Goal: Information Seeking & Learning: Learn about a topic

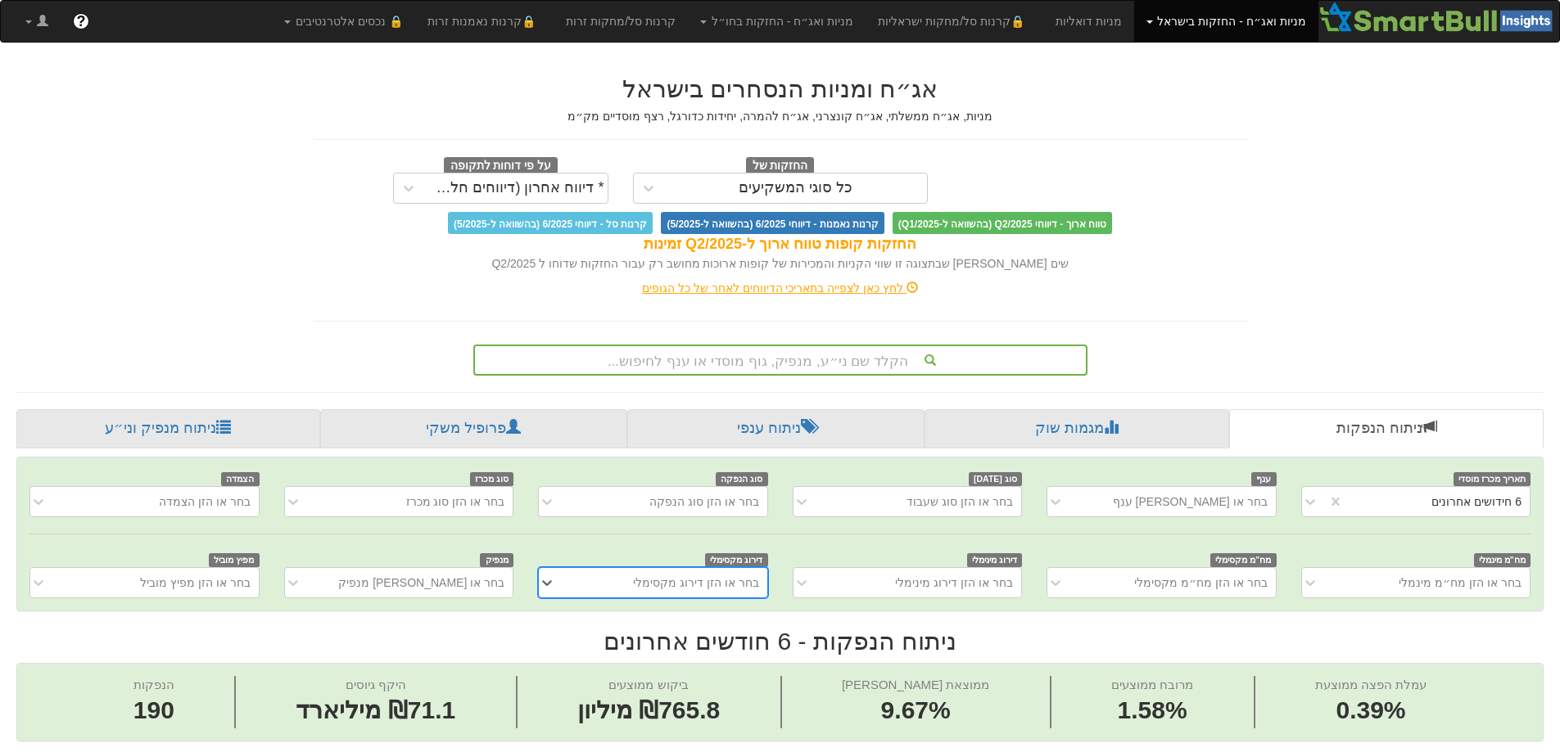
click at [776, 360] on div "הקלד שם ני״ע, מנפיק, גוף מוסדי או ענף לחיפוש..." at bounding box center [780, 360] width 614 height 31
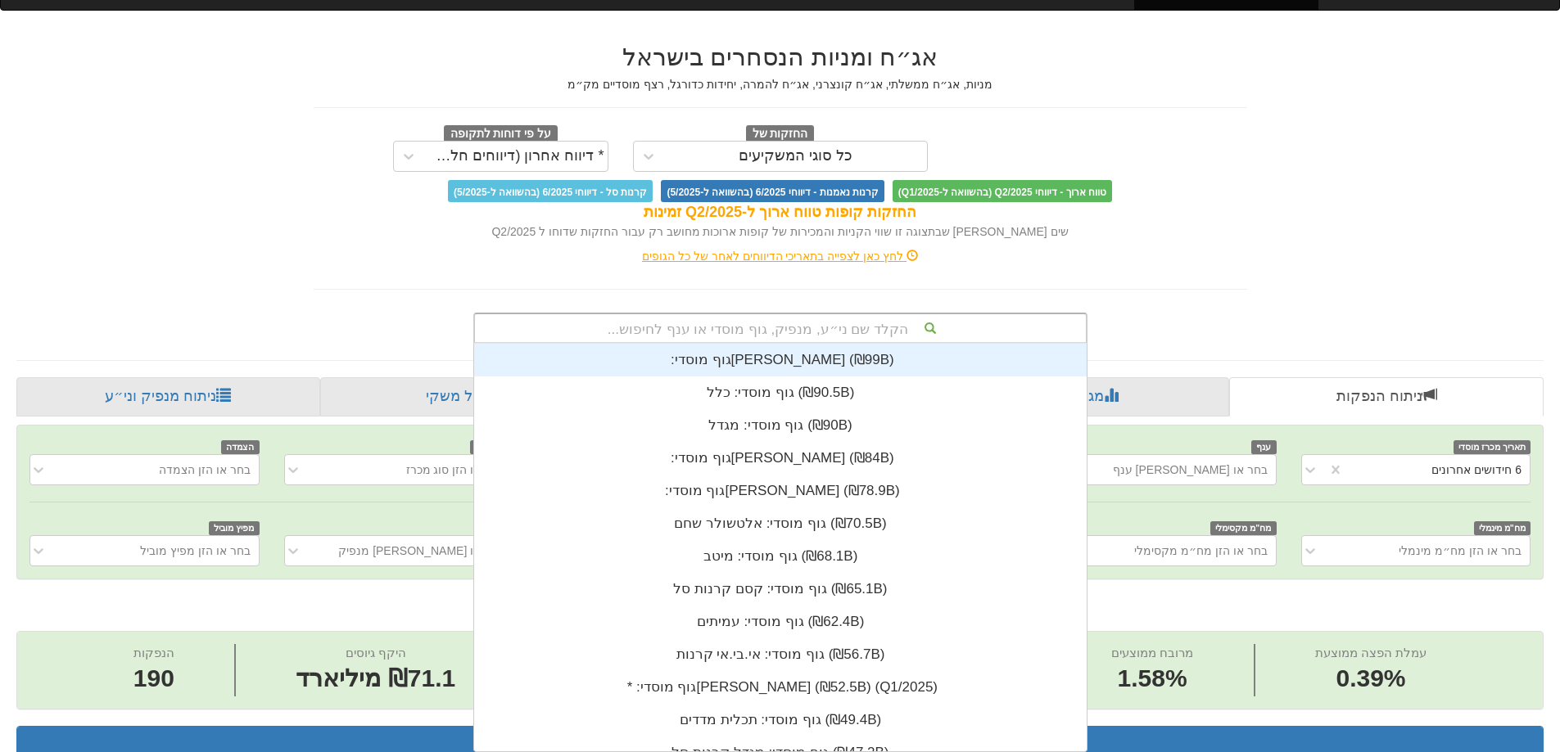
scroll to position [408, 0]
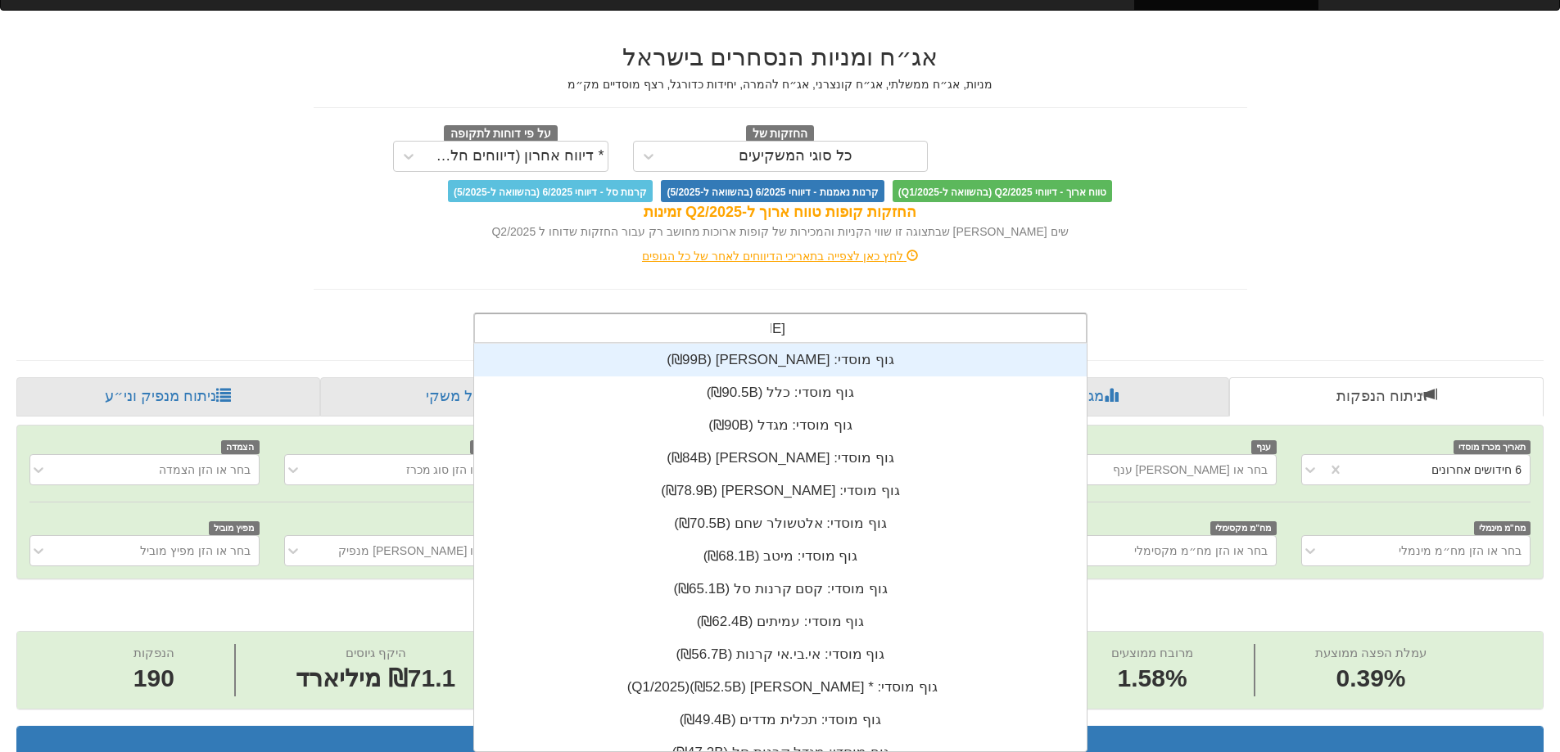
type input "לייט"
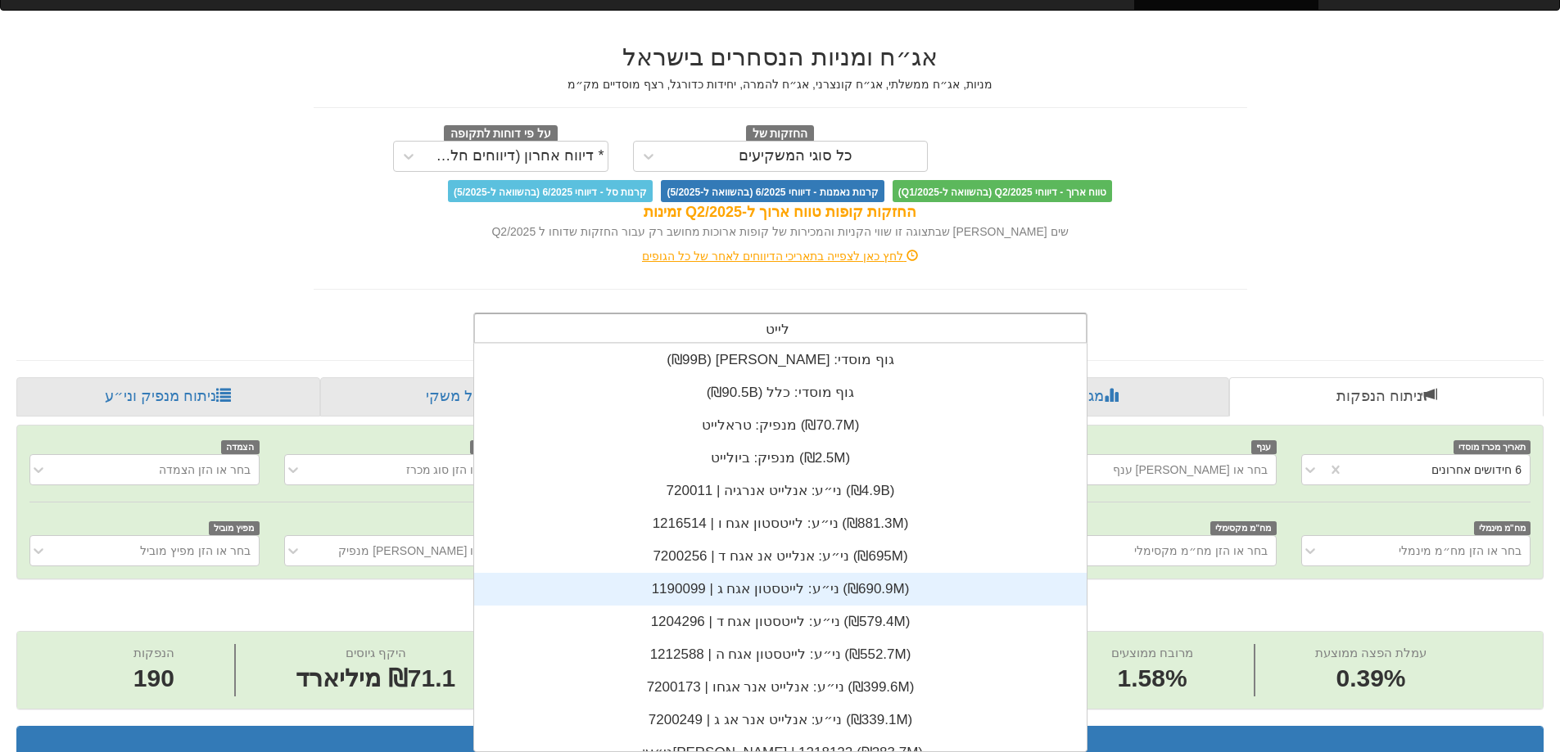
click at [807, 585] on div "ני״ע: ‏לייטסטון אגח ג | 1190099 ‎(₪690.9M)‎" at bounding box center [780, 589] width 612 height 33
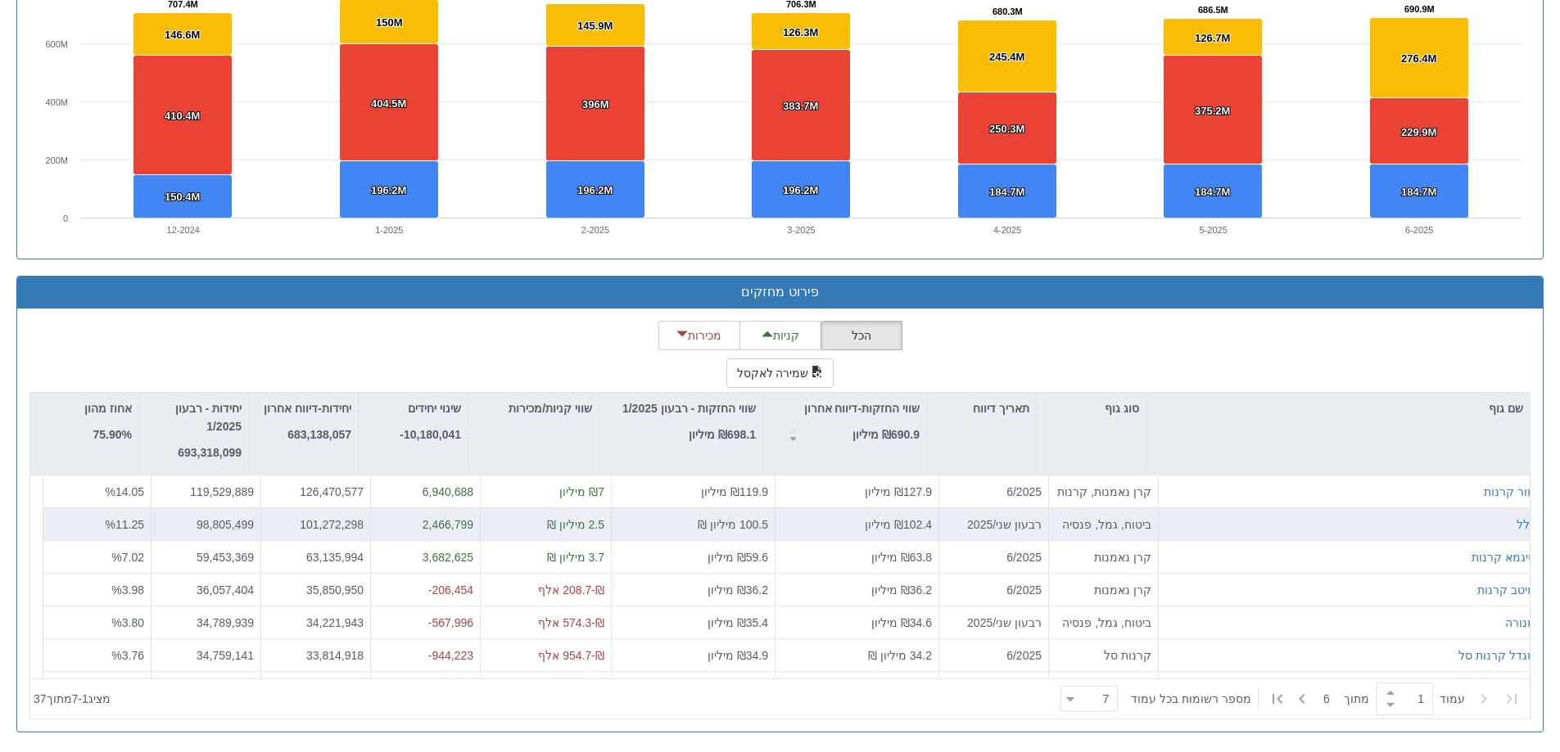
scroll to position [1247, 0]
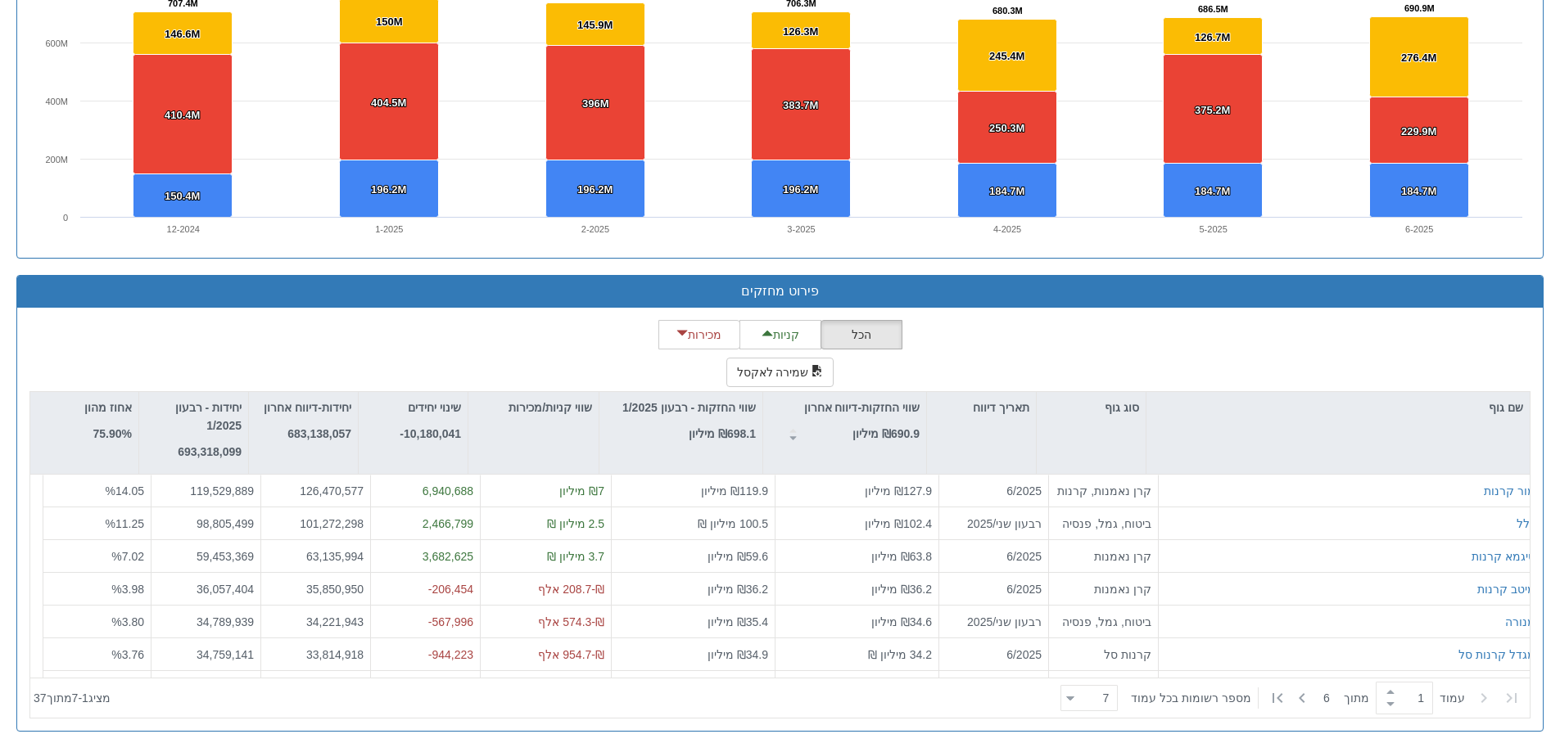
click at [1303, 701] on icon at bounding box center [1302, 698] width 20 height 20
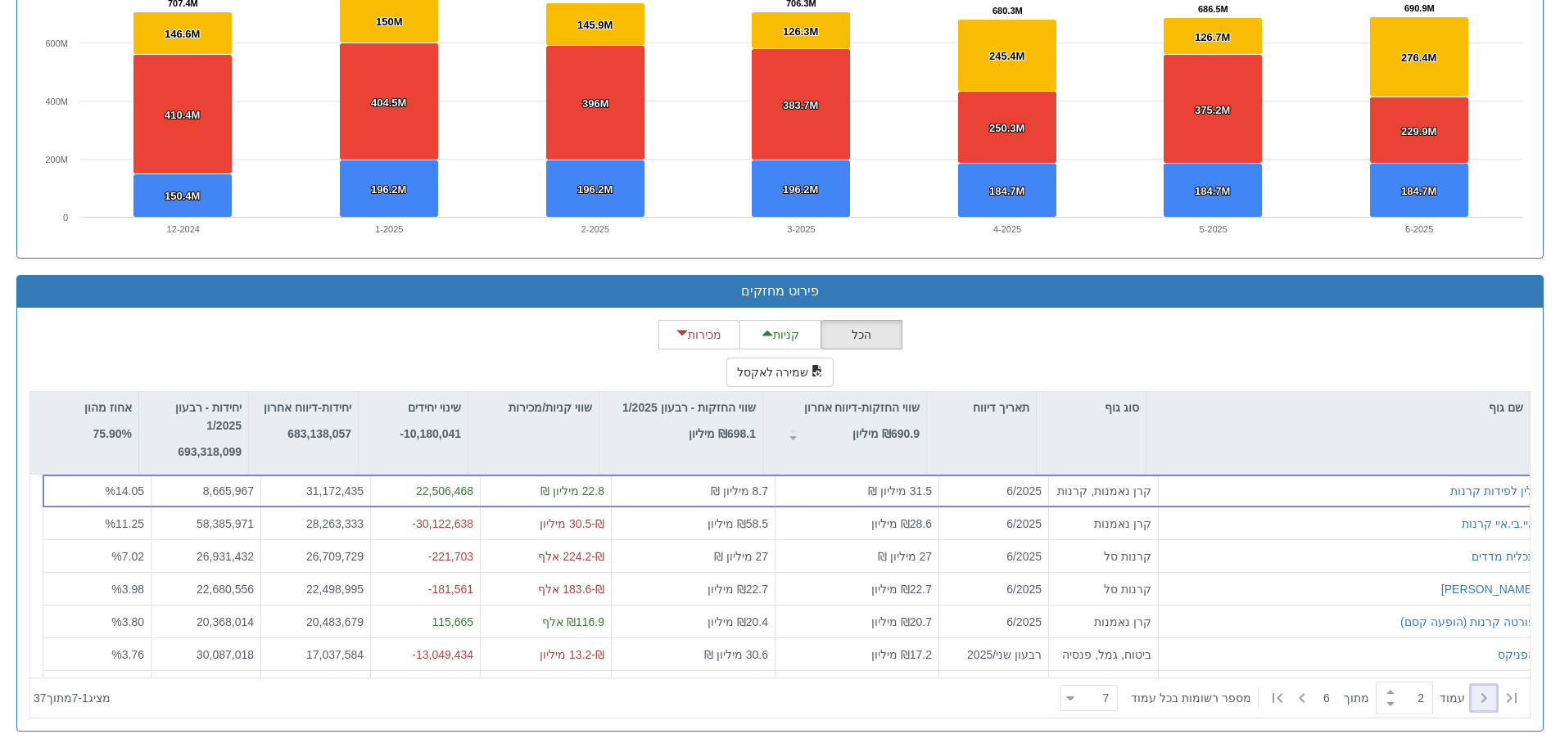
click at [1475, 703] on icon at bounding box center [1484, 698] width 20 height 20
type input "1"
